Goal: Information Seeking & Learning: Understand process/instructions

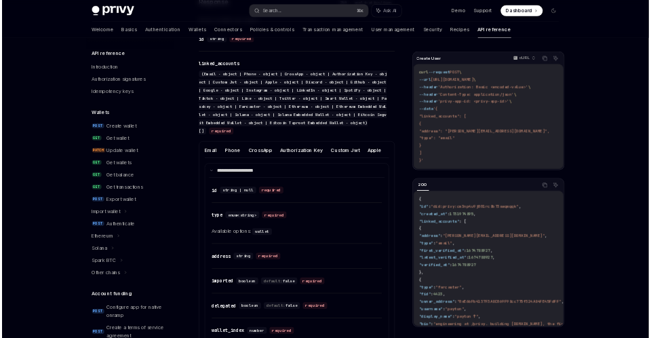
scroll to position [428, 0]
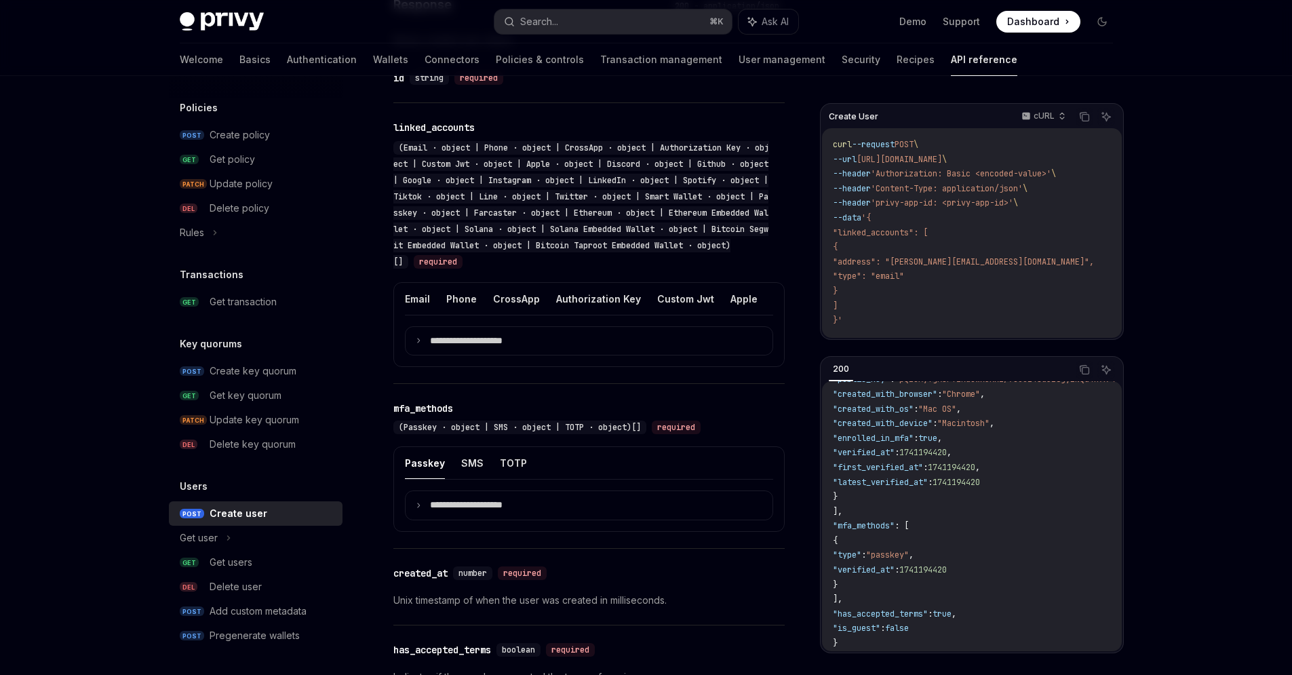
type textarea "*"
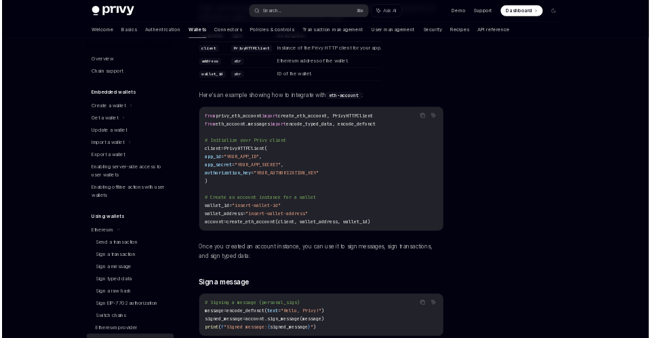
scroll to position [311, 0]
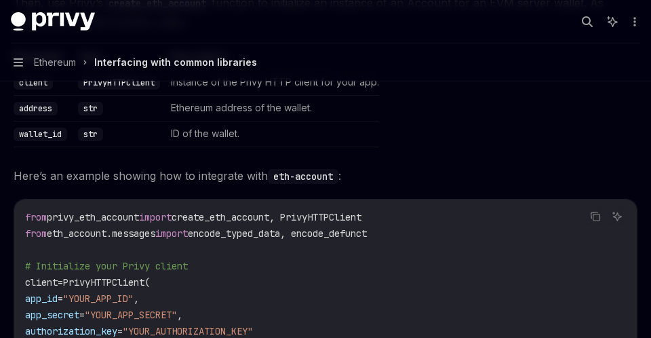
type textarea "*"
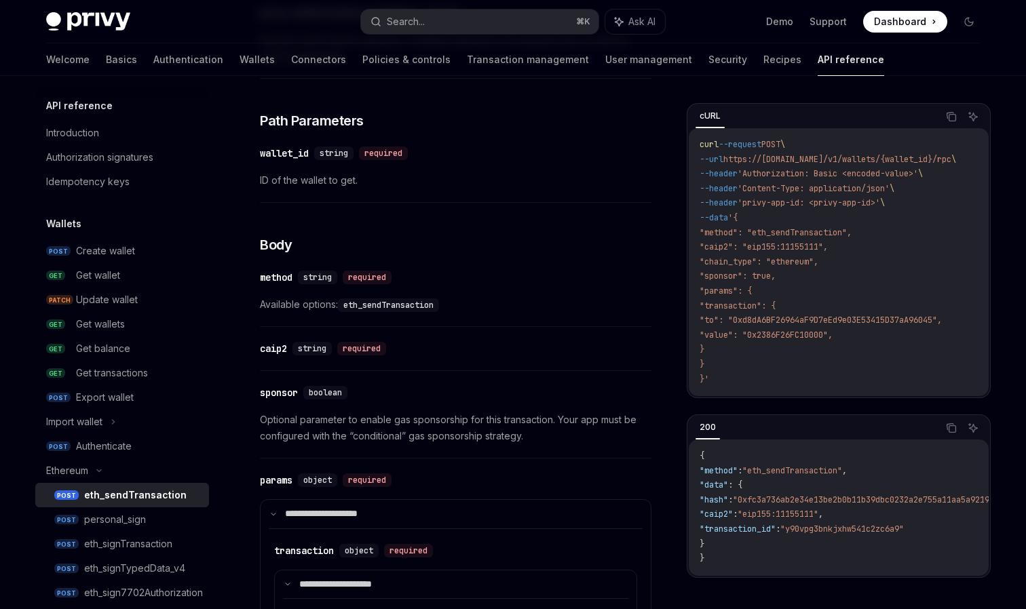
scroll to position [260, 0]
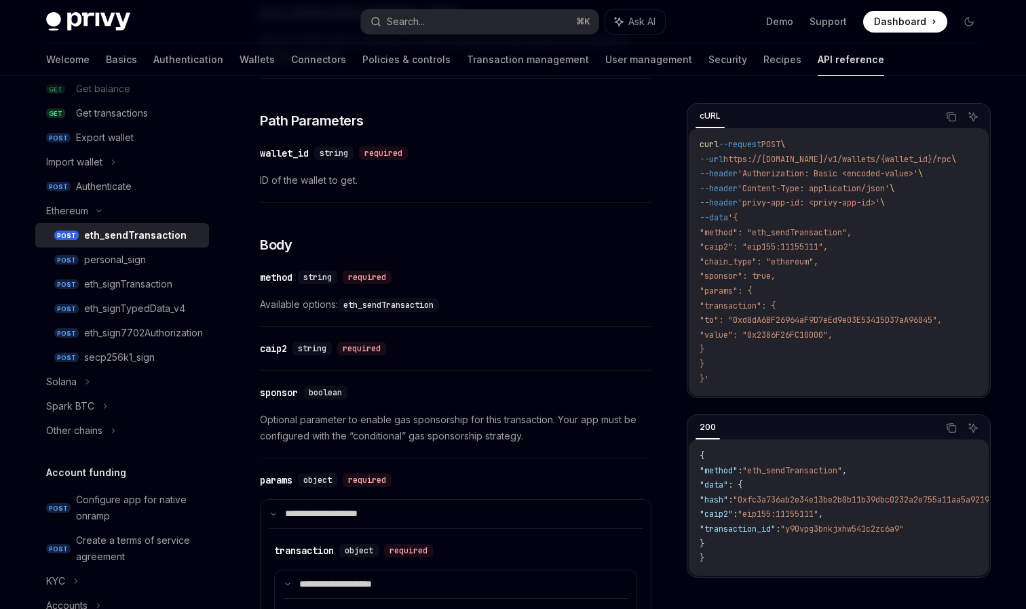
type textarea "*"
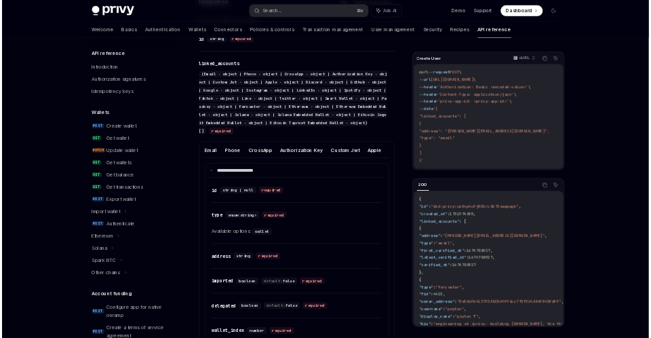
scroll to position [428, 0]
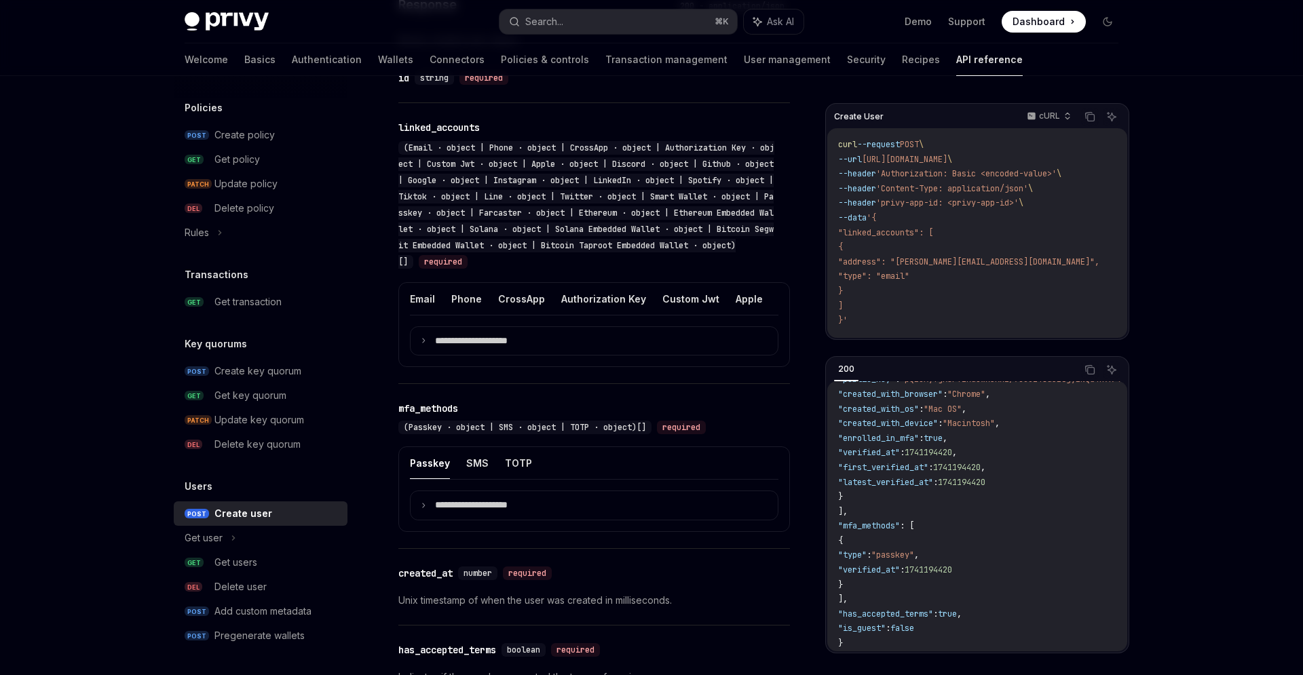
type textarea "*"
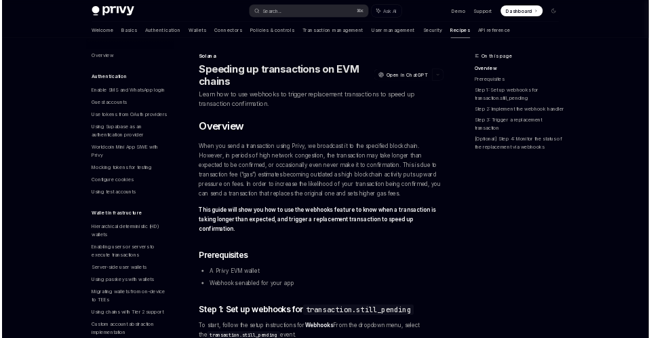
scroll to position [1798, 0]
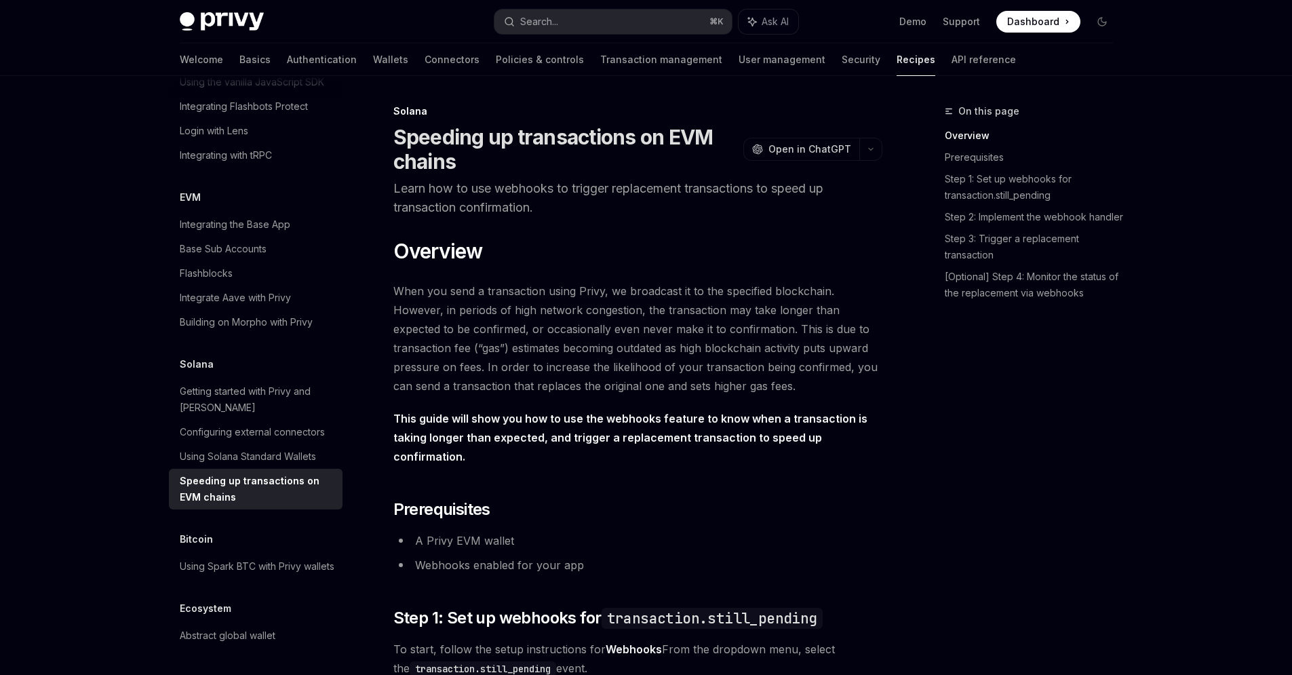
type textarea "*"
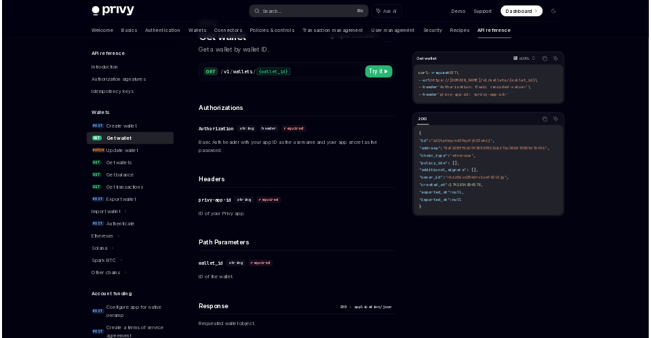
scroll to position [727, 0]
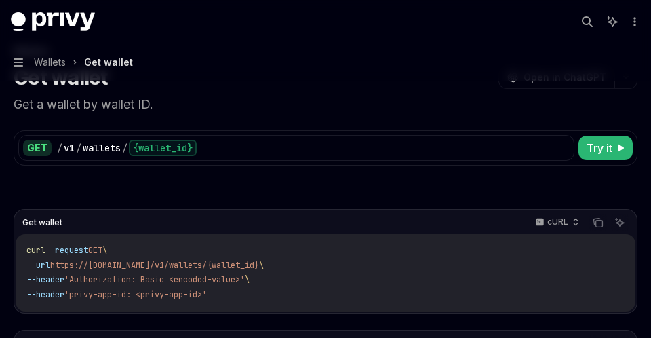
type textarea "*"
